Goal: Communication & Community: Answer question/provide support

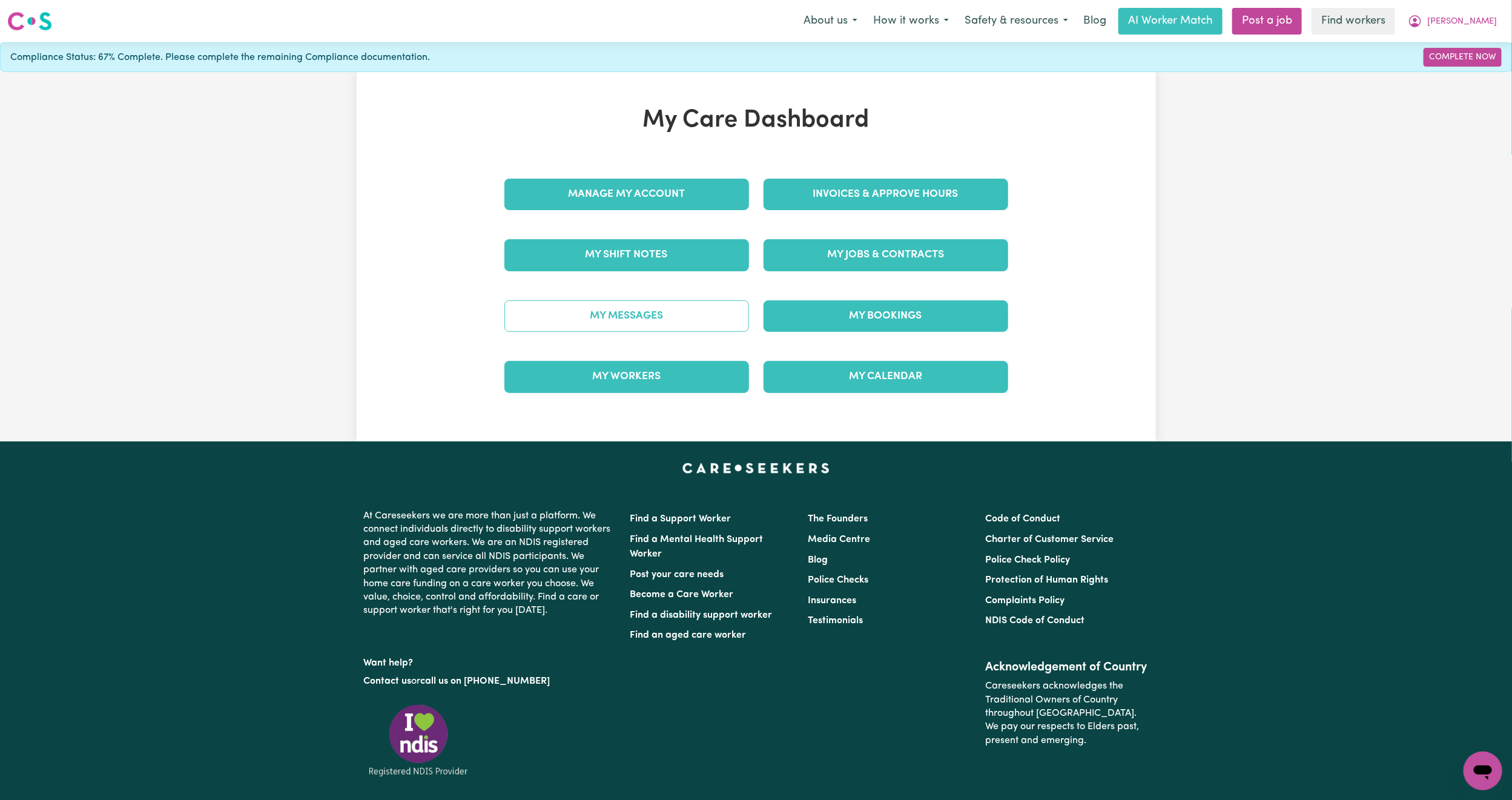
click at [628, 311] on link "My Messages" at bounding box center [626, 316] width 245 height 31
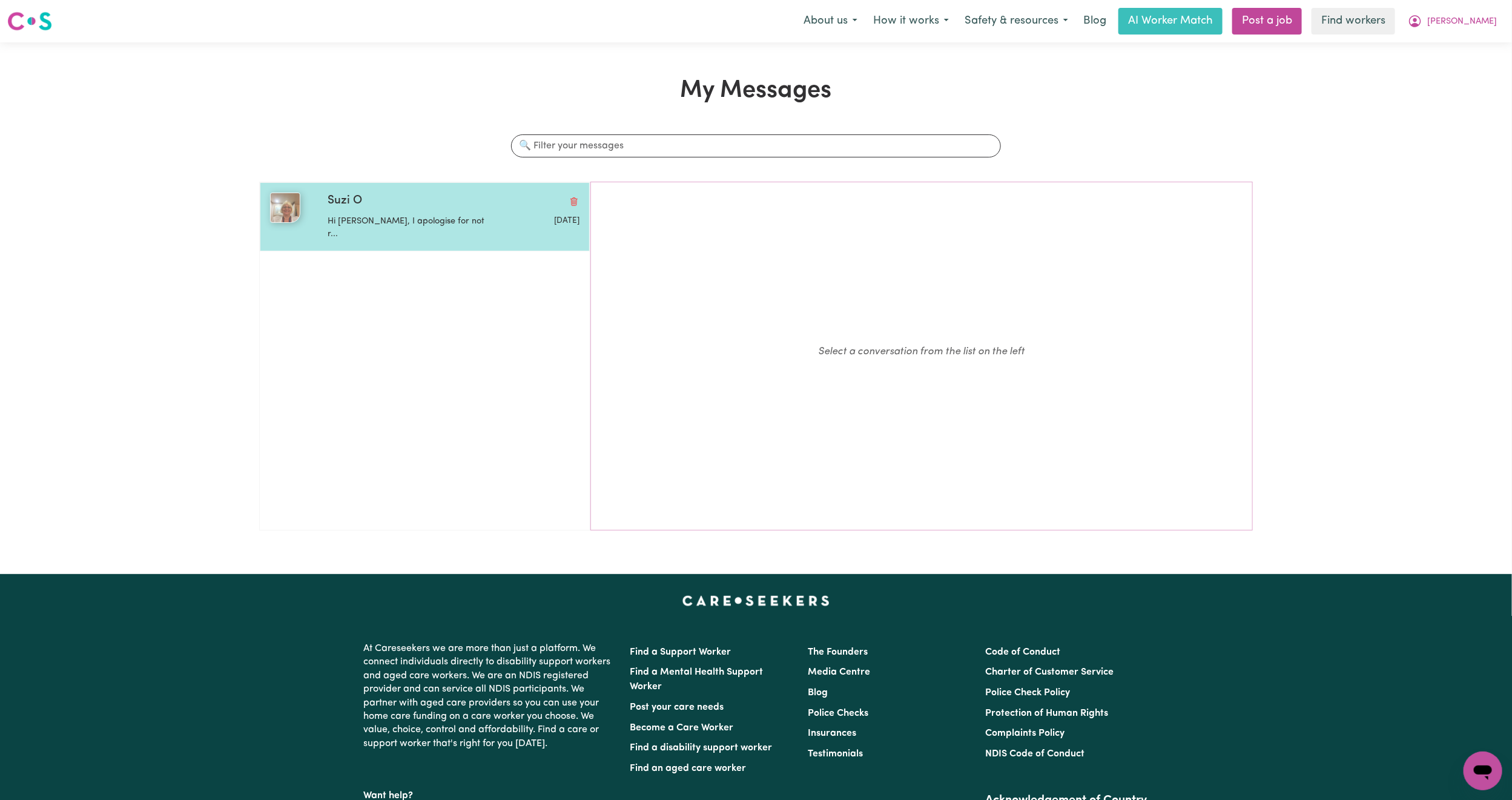
click at [451, 233] on div "Suzi O Hi [PERSON_NAME], I apologise for not r... [DATE]" at bounding box center [424, 217] width 330 height 69
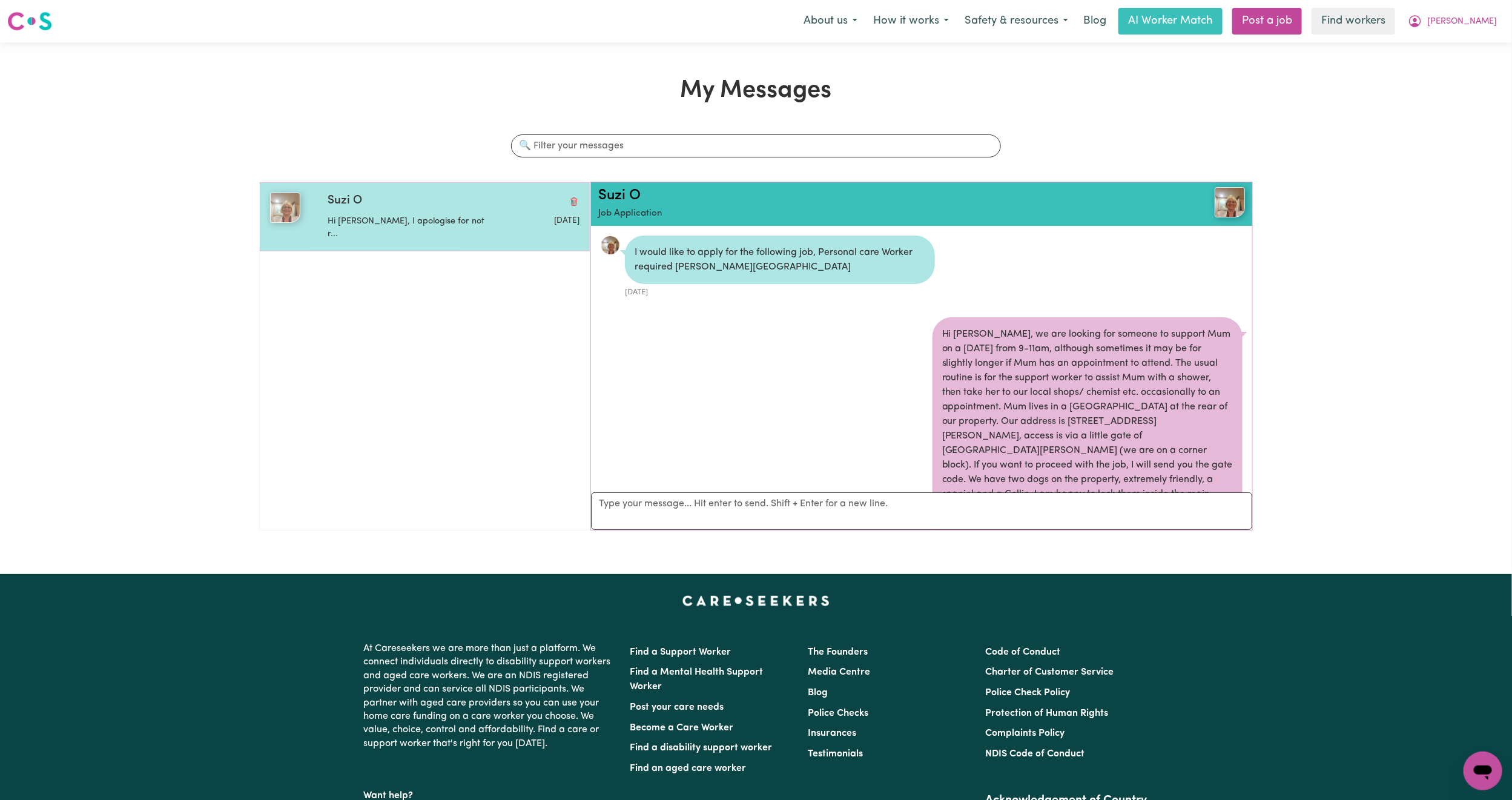
scroll to position [896, 0]
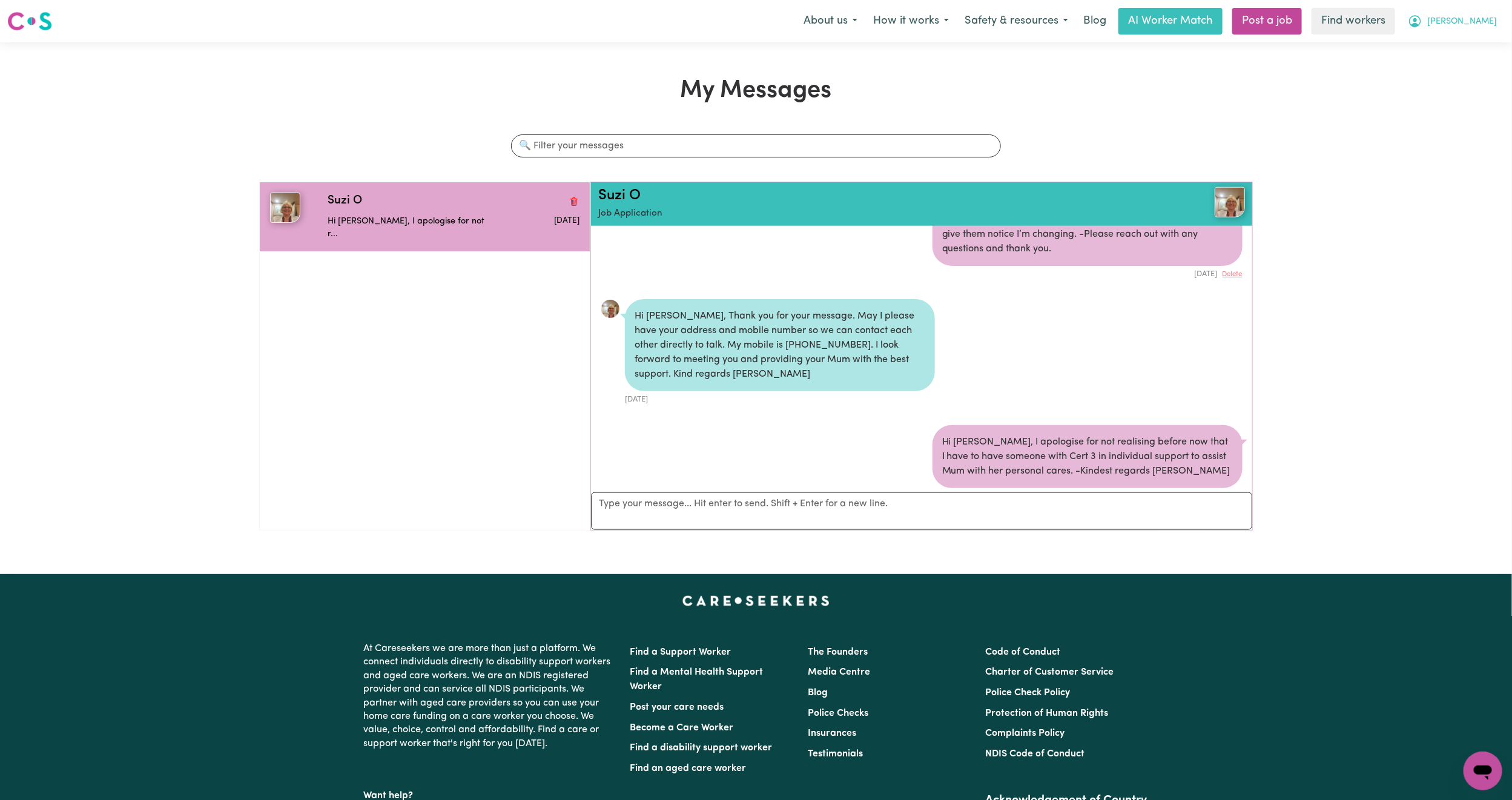
click at [1475, 15] on button "[PERSON_NAME]" at bounding box center [1453, 21] width 105 height 25
click at [1437, 75] on link "Logout" at bounding box center [1456, 70] width 96 height 23
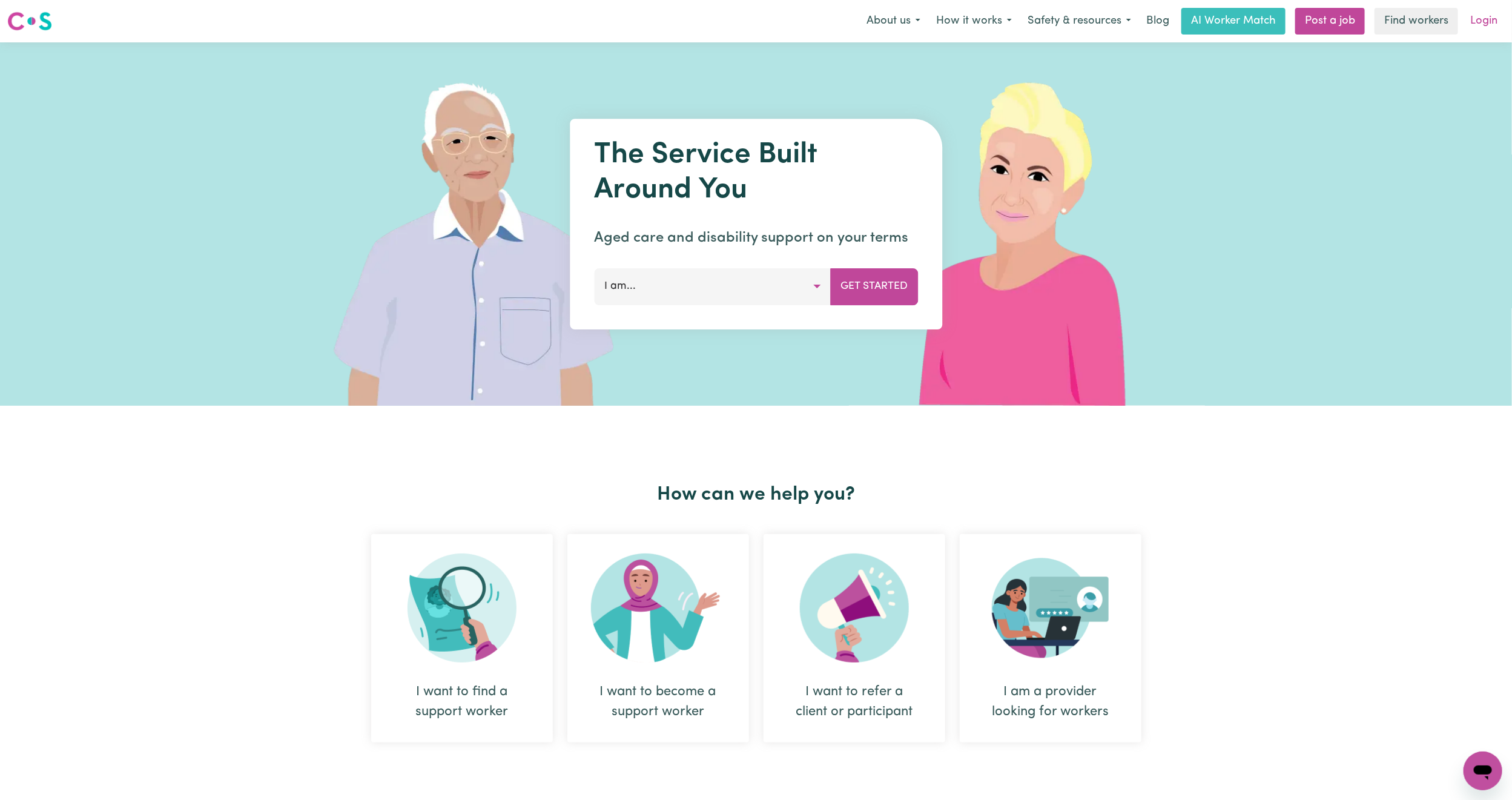
click at [1483, 18] on link "Login" at bounding box center [1483, 20] width 42 height 26
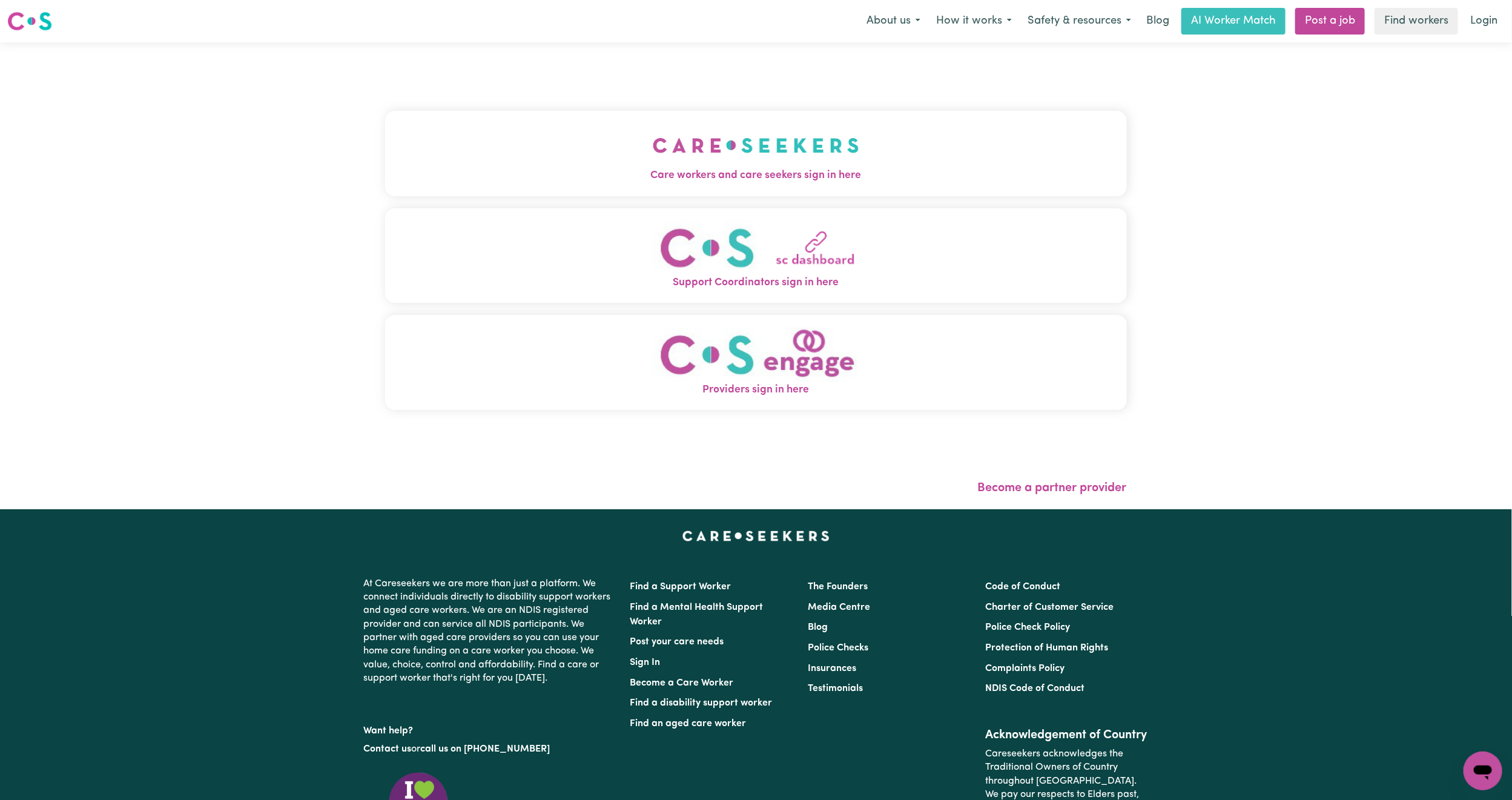
click at [546, 137] on button "Care workers and care seekers sign in here" at bounding box center [756, 152] width 742 height 84
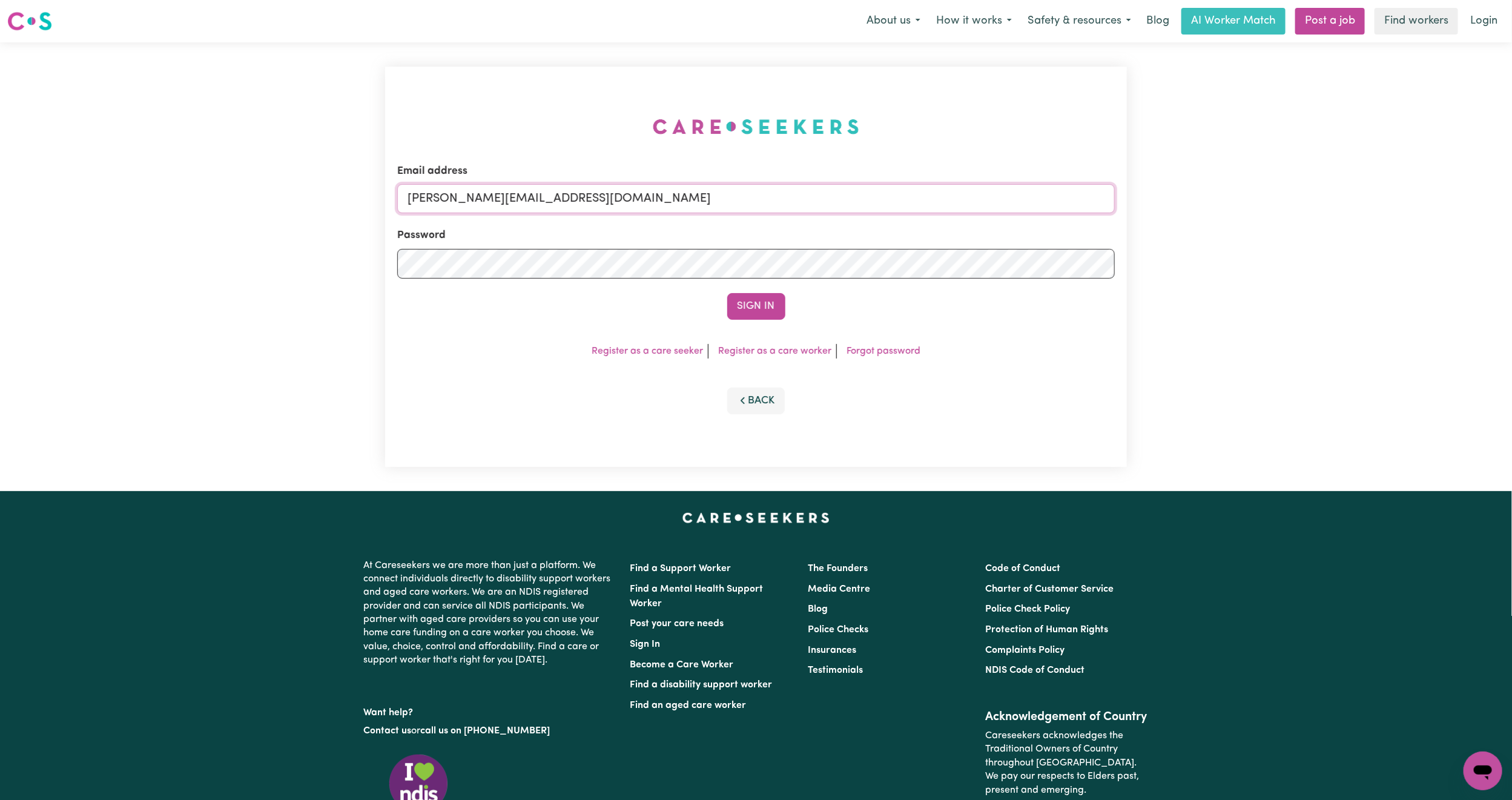
click at [548, 185] on input "[PERSON_NAME][EMAIL_ADDRESS][DOMAIN_NAME]" at bounding box center [756, 199] width 718 height 29
drag, startPoint x: 470, startPoint y: 200, endPoint x: 956, endPoint y: 288, distance: 493.9
click at [956, 288] on form "Email address [EMAIL_ADDRESS][PERSON_NAME][DOMAIN_NAME] Password Sign In" at bounding box center [756, 241] width 718 height 156
type input "superuser~[EMAIL_ADDRESS][DOMAIN_NAME]"
click at [753, 287] on form "Email address superuser~[EMAIL_ADDRESS][DOMAIN_NAME] Password Sign In" at bounding box center [756, 241] width 718 height 156
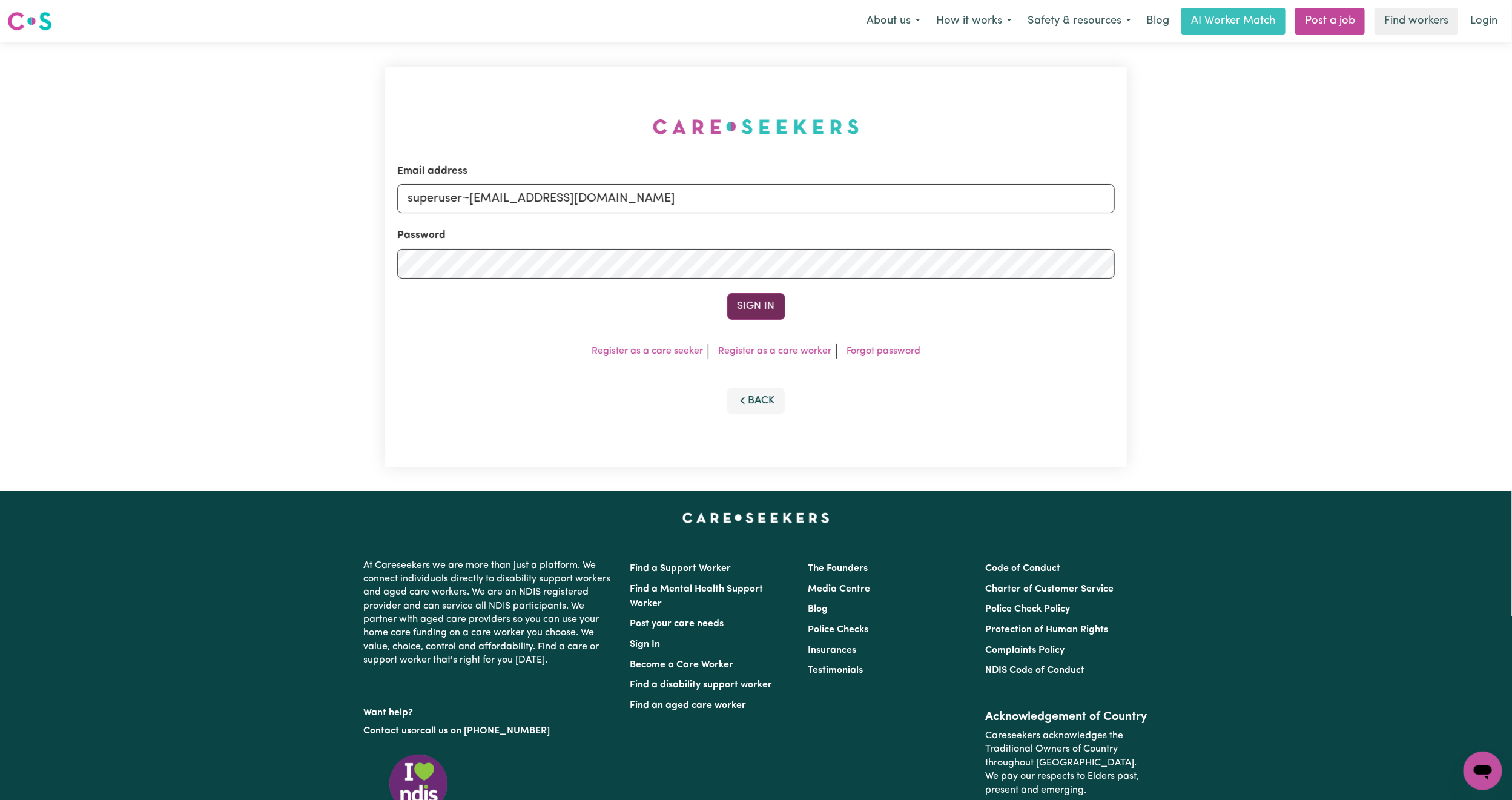
click at [761, 309] on button "Sign In" at bounding box center [756, 306] width 58 height 26
